Goal: Task Accomplishment & Management: Use online tool/utility

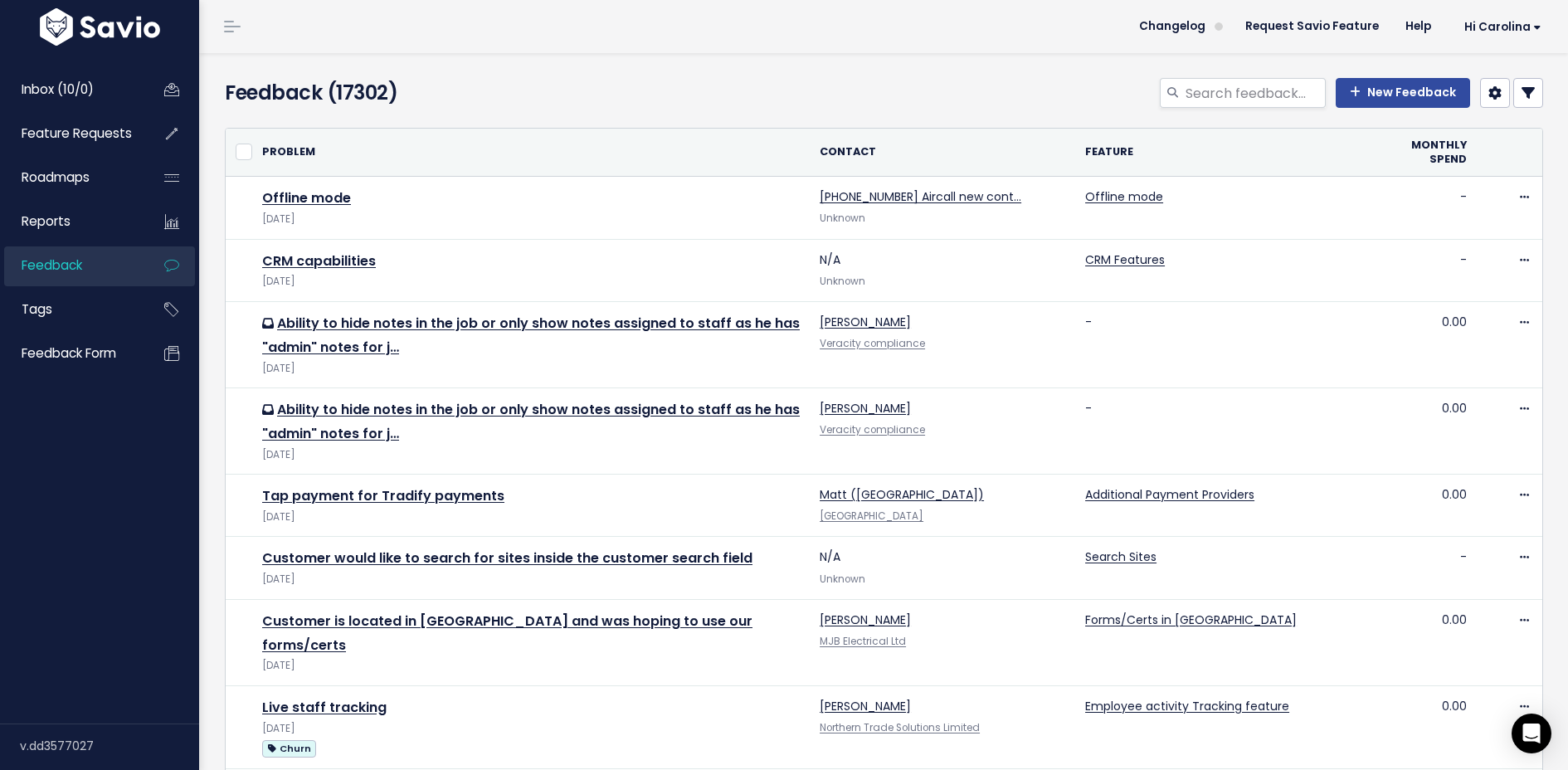
click at [79, 271] on span "Feedback" at bounding box center [52, 265] width 60 height 18
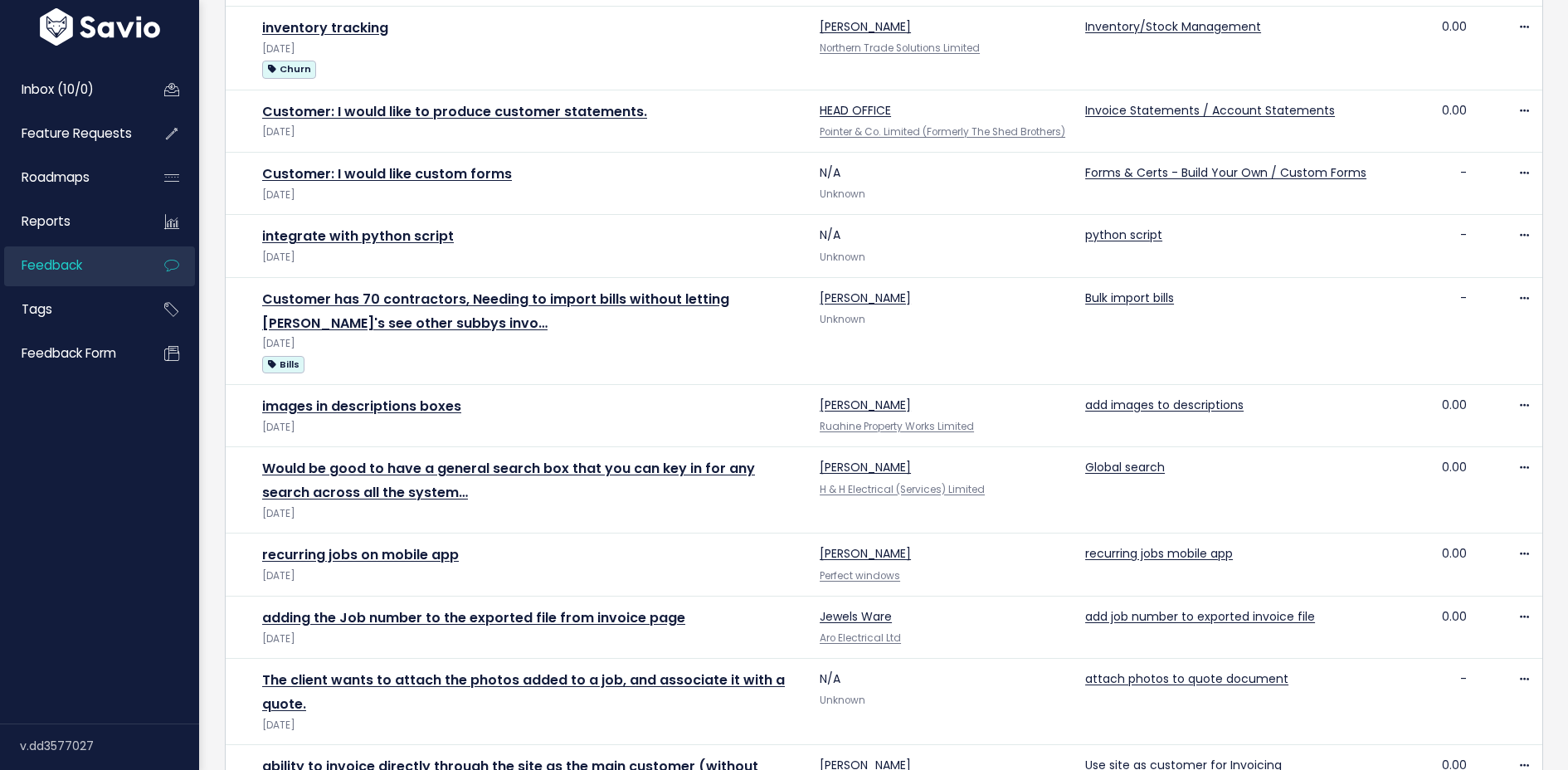
scroll to position [946, 0]
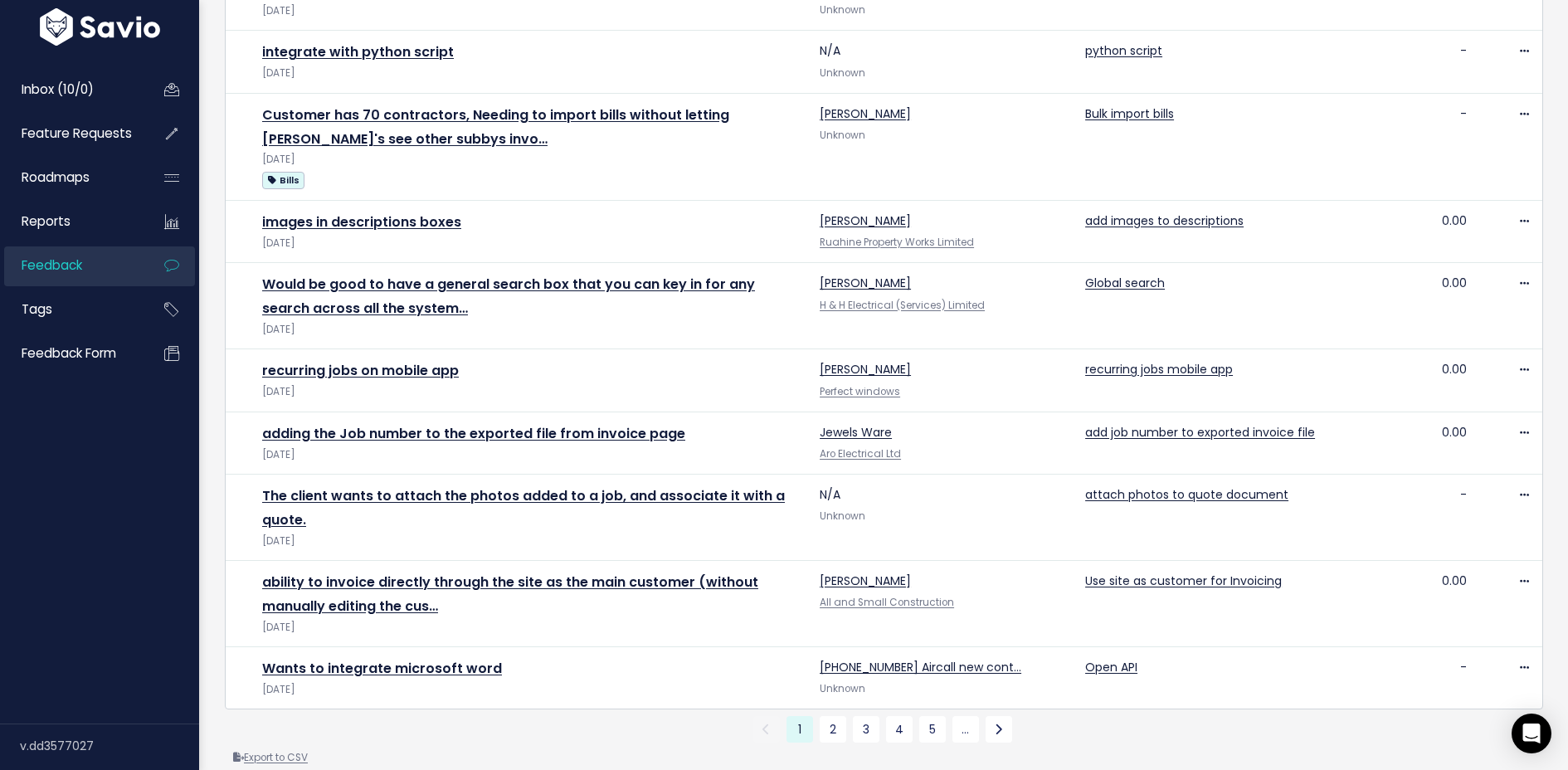
click at [285, 751] on link "Export to CSV" at bounding box center [270, 757] width 74 height 13
